Goal: Navigation & Orientation: Find specific page/section

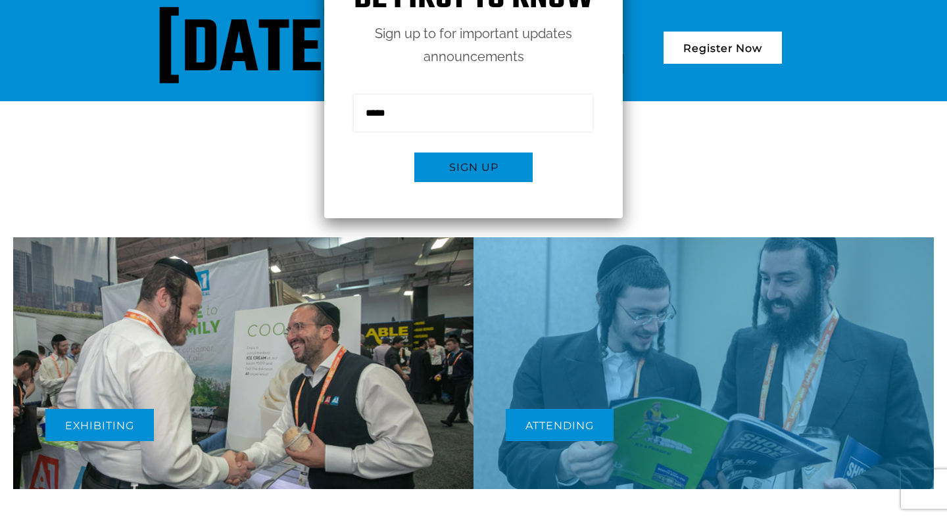
scroll to position [474, 0]
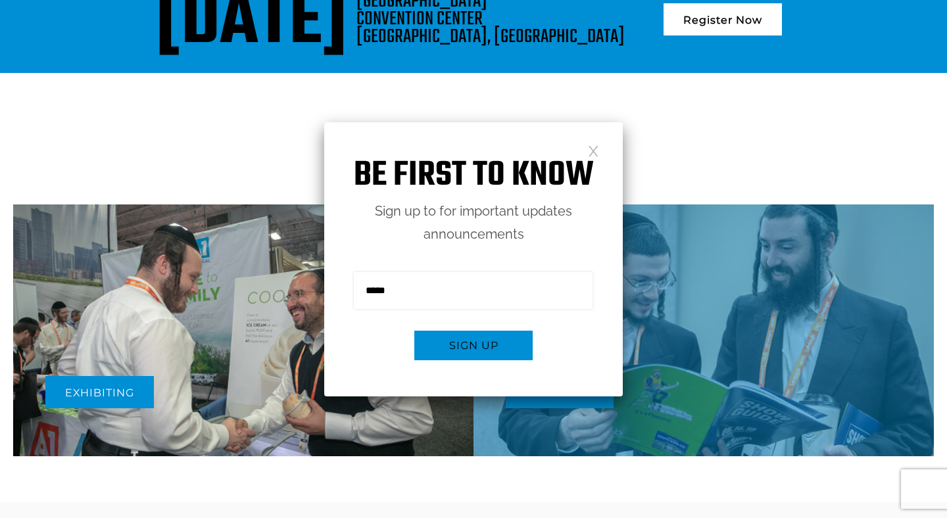
click at [595, 151] on link at bounding box center [593, 150] width 11 height 11
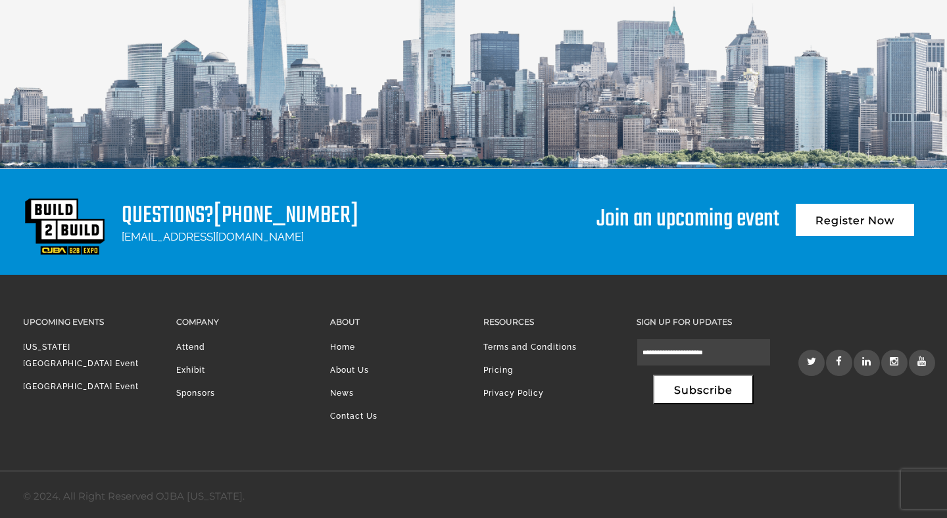
scroll to position [1775, 0]
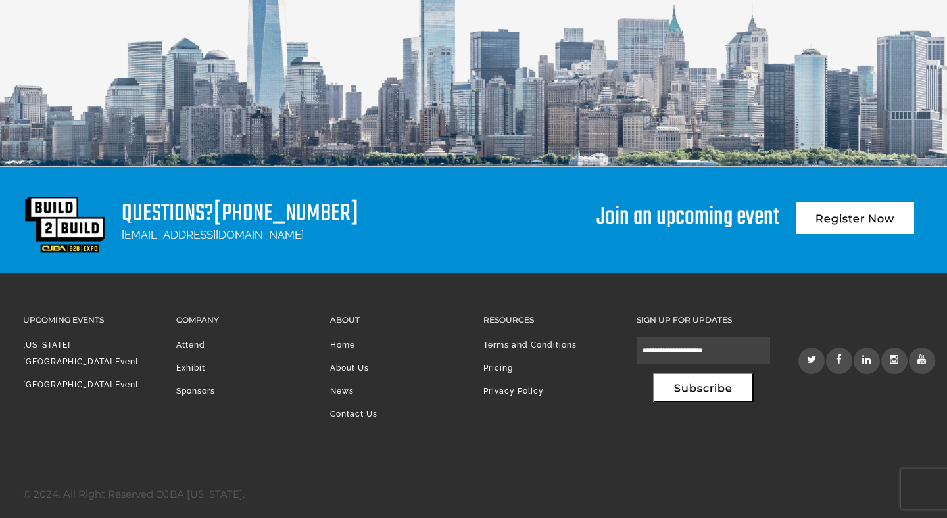
click at [346, 370] on link "About Us" at bounding box center [349, 368] width 39 height 9
click at [196, 344] on link "Attend" at bounding box center [190, 345] width 29 height 9
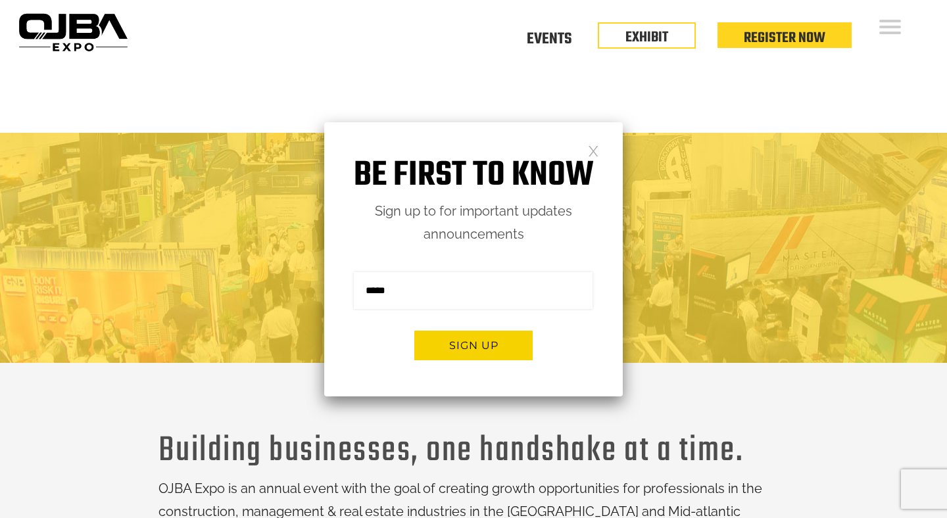
click at [592, 145] on link at bounding box center [593, 150] width 11 height 11
